Goal: Transaction & Acquisition: Book appointment/travel/reservation

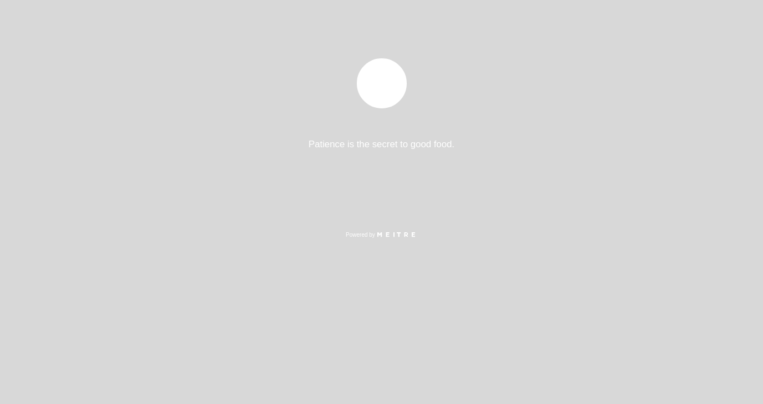
select select "es"
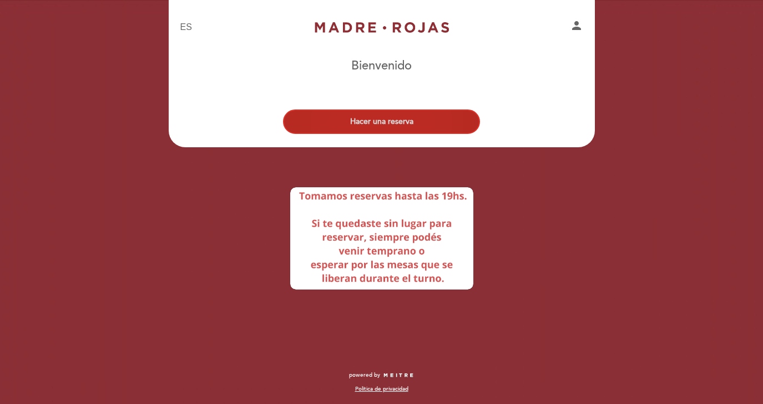
click at [445, 117] on button "Hacer una reserva" at bounding box center [381, 121] width 197 height 24
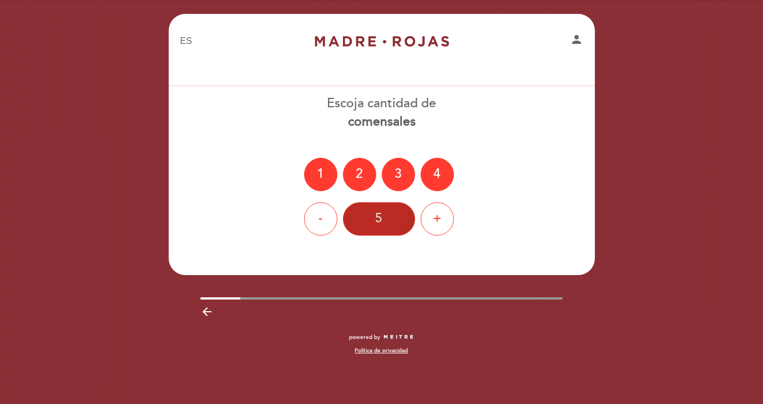
click at [386, 219] on div "5" at bounding box center [379, 218] width 72 height 33
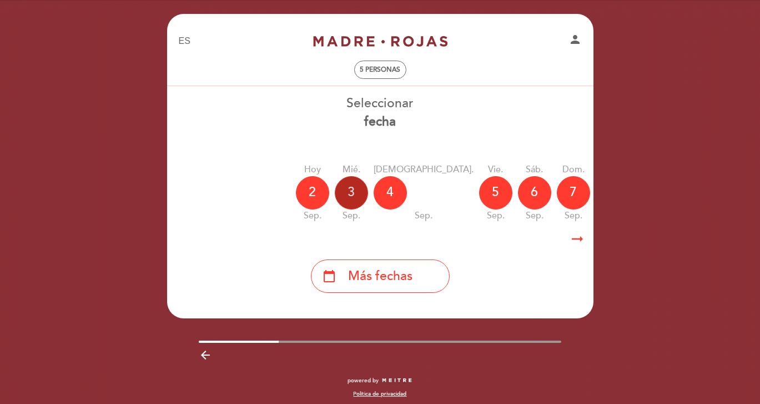
click at [360, 196] on div "3" at bounding box center [351, 192] width 33 height 33
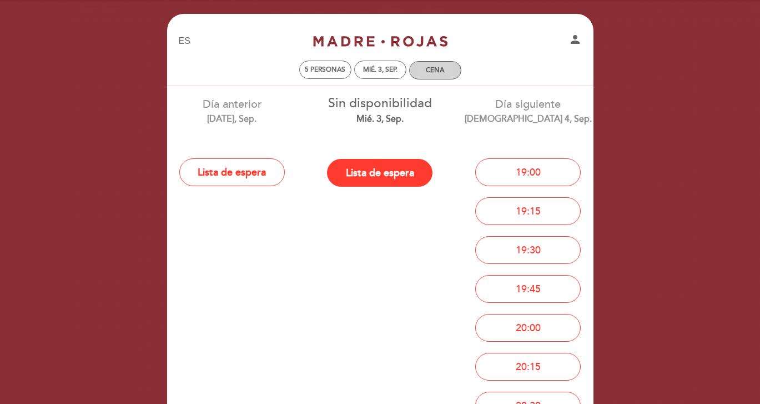
click at [434, 77] on div "Cena" at bounding box center [435, 70] width 51 height 17
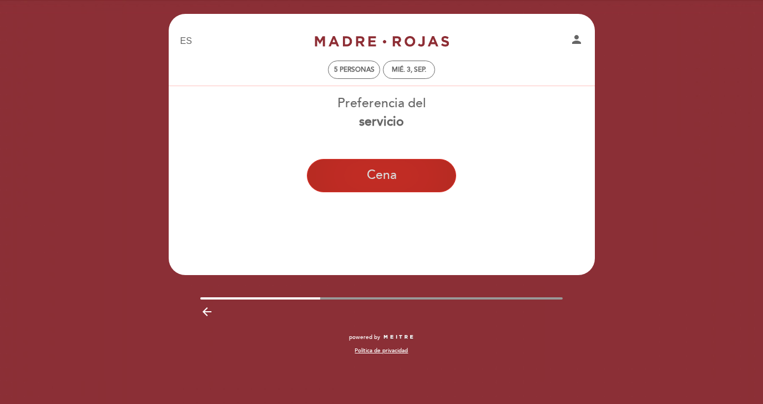
click at [391, 175] on button "Cena" at bounding box center [381, 175] width 149 height 33
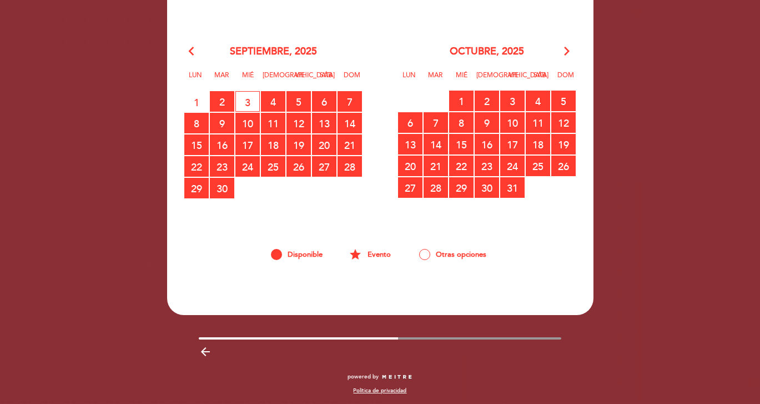
scroll to position [818, 0]
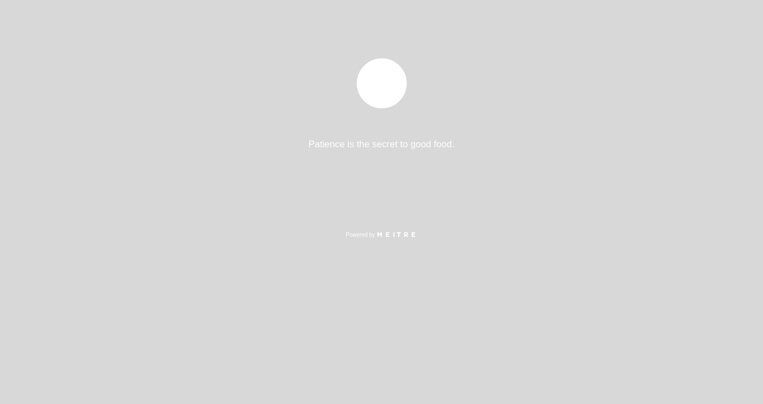
select select "es"
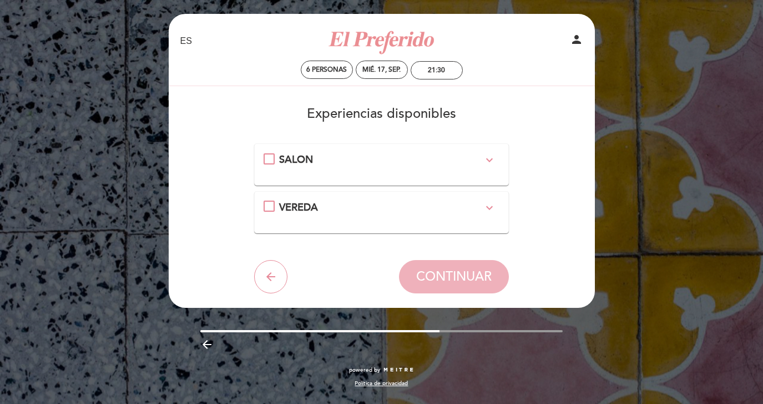
click at [398, 155] on div "SALON expand_more" at bounding box center [381, 160] width 204 height 14
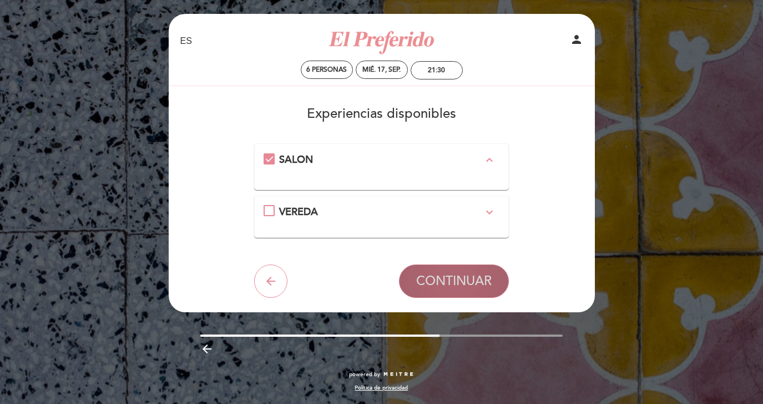
click at [450, 282] on span "CONTINUAR" at bounding box center [454, 281] width 76 height 16
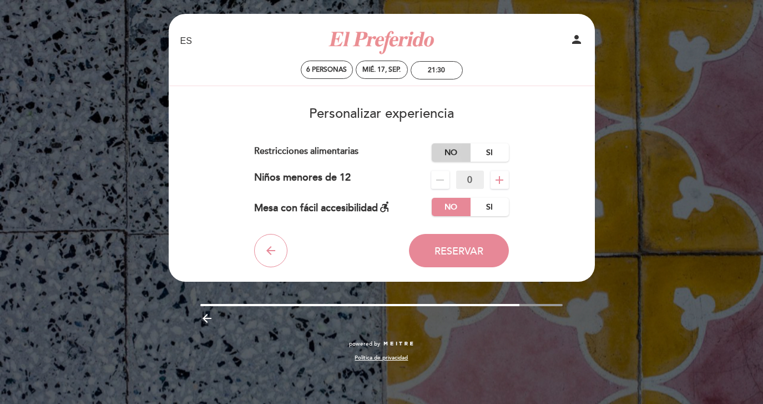
click at [449, 153] on label "No" at bounding box center [451, 152] width 39 height 18
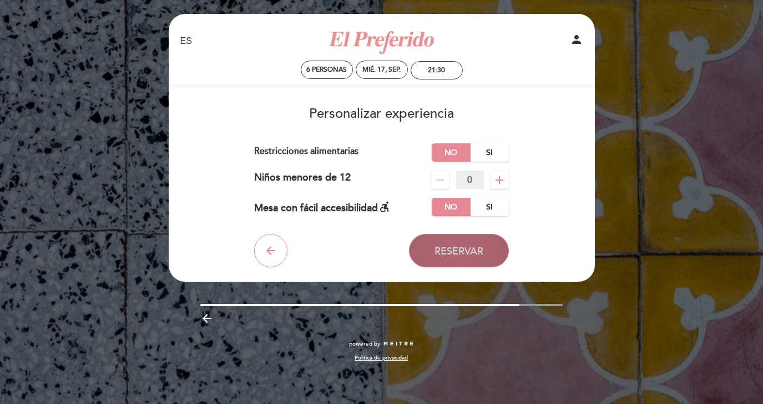
click at [450, 246] on span "Reservar" at bounding box center [459, 251] width 49 height 12
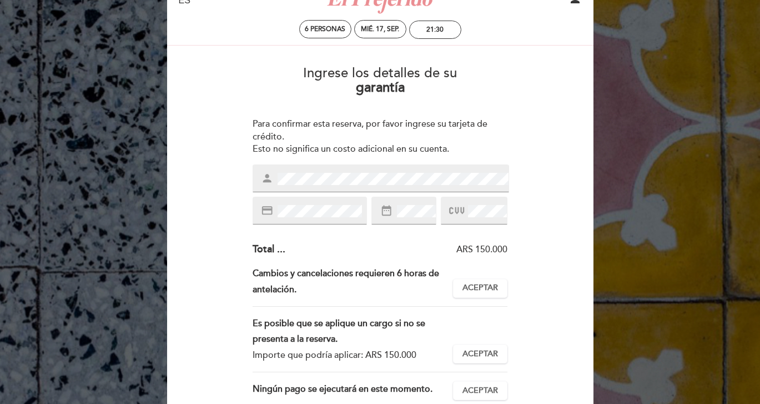
scroll to position [48, 0]
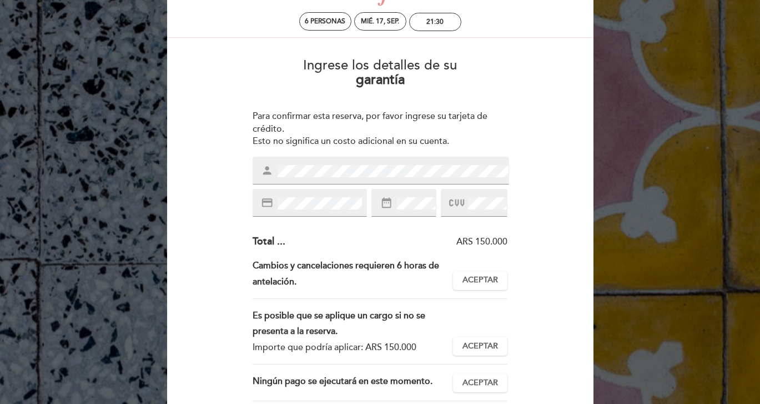
click at [452, 161] on div "person" at bounding box center [381, 171] width 257 height 28
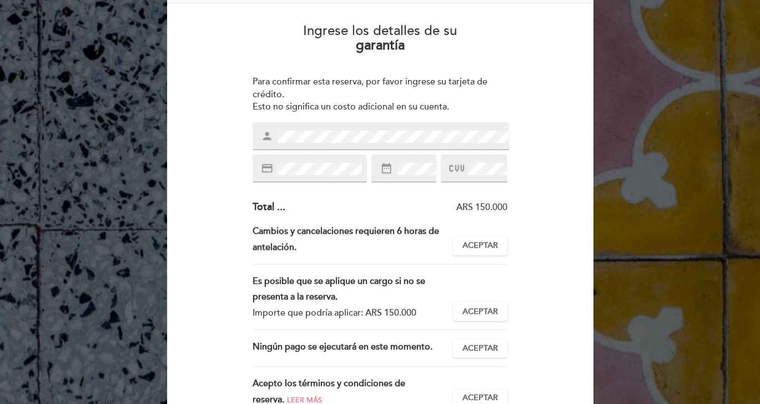
scroll to position [89, 0]
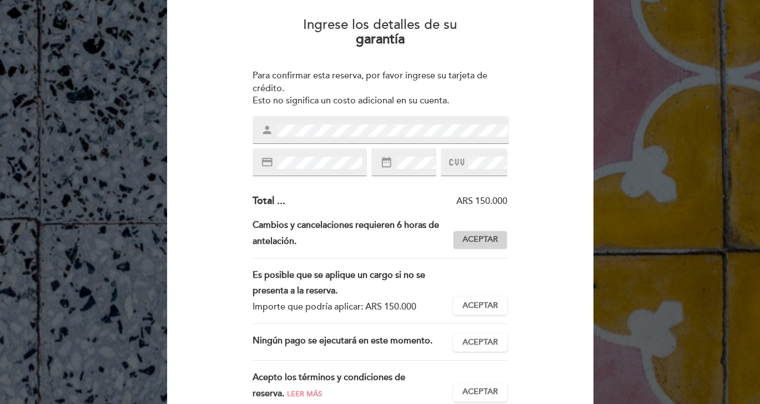
click at [480, 237] on span "Aceptar" at bounding box center [481, 240] width 36 height 12
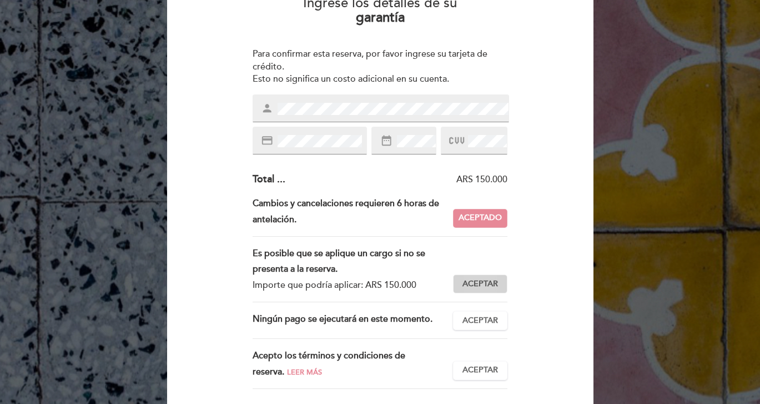
click at [489, 279] on span "Aceptar" at bounding box center [481, 284] width 36 height 12
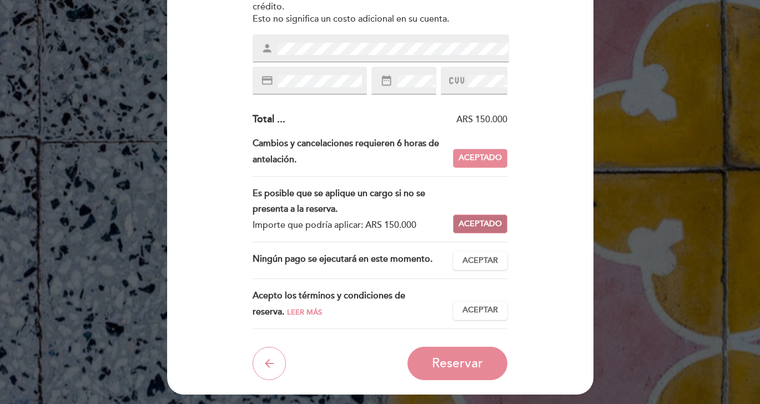
scroll to position [172, 0]
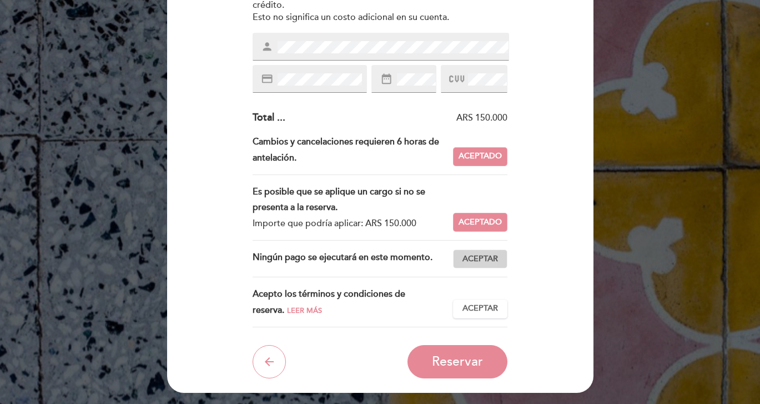
click at [488, 259] on span "Aceptar" at bounding box center [481, 259] width 36 height 12
click at [484, 303] on span "Aceptar" at bounding box center [481, 309] width 36 height 12
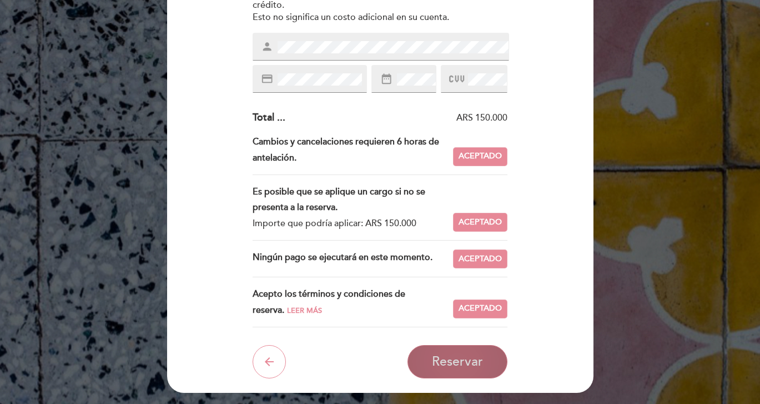
click at [449, 358] on span "Reservar" at bounding box center [457, 362] width 51 height 16
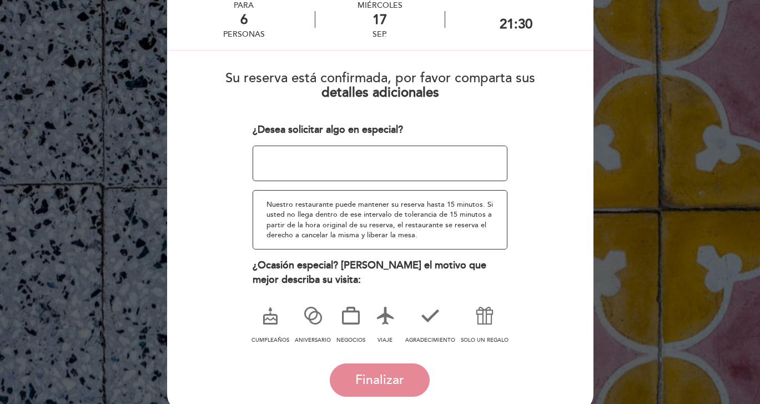
scroll to position [93, 0]
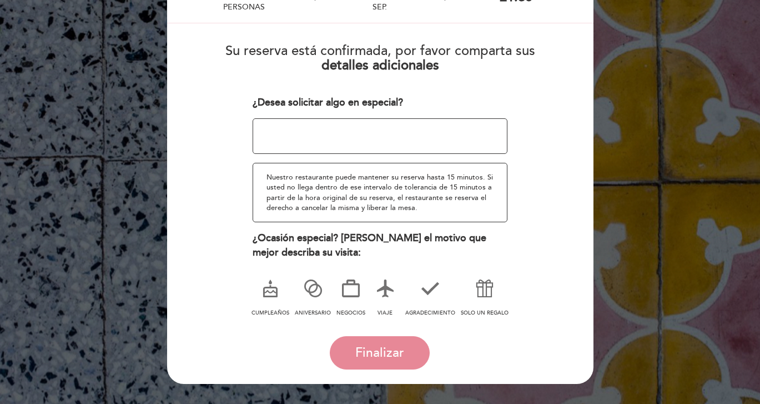
click at [485, 282] on icon at bounding box center [484, 288] width 29 height 29
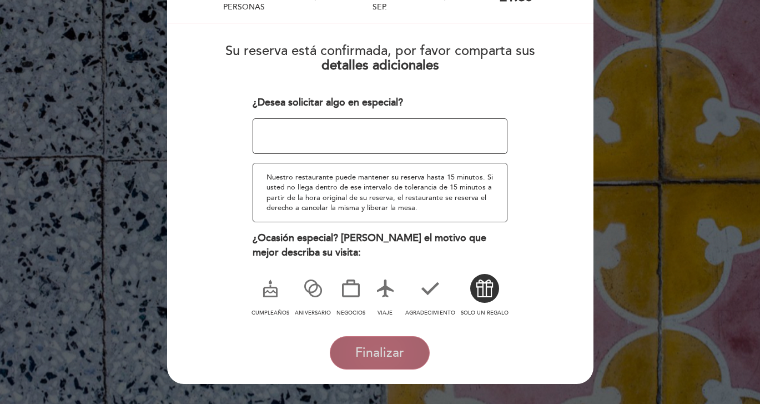
click at [400, 341] on button "Finalizar" at bounding box center [380, 352] width 100 height 33
